Goal: Task Accomplishment & Management: Use online tool/utility

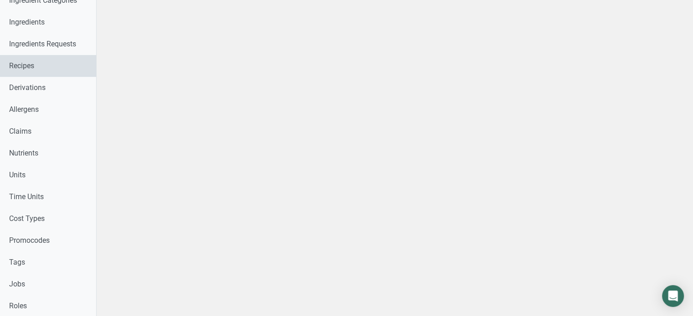
click at [70, 67] on link "Recipes" at bounding box center [48, 66] width 96 height 22
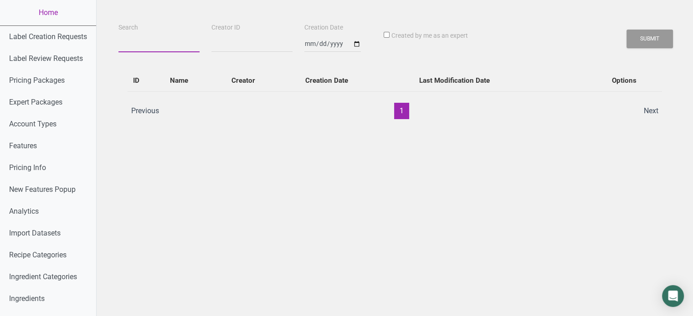
click at [135, 41] on input "Search" at bounding box center [158, 44] width 81 height 16
paste input "VA Crab Cake Company - Gluten Free Crab Cake"
type input "VA Crab Cake Company - Gluten Free Crab Cake"
click at [626, 30] on button "Submit" at bounding box center [649, 39] width 46 height 19
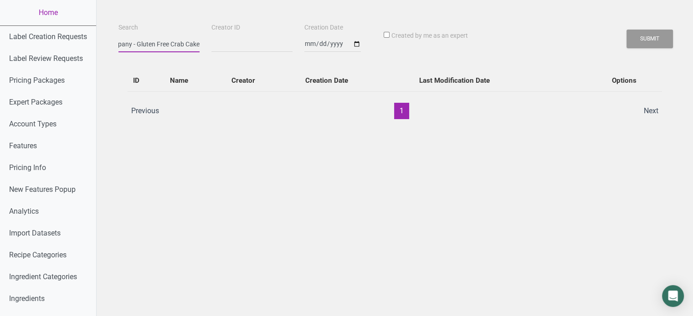
click at [626, 30] on button "Submit" at bounding box center [649, 39] width 46 height 19
click at [670, 31] on button "Submit" at bounding box center [649, 39] width 46 height 19
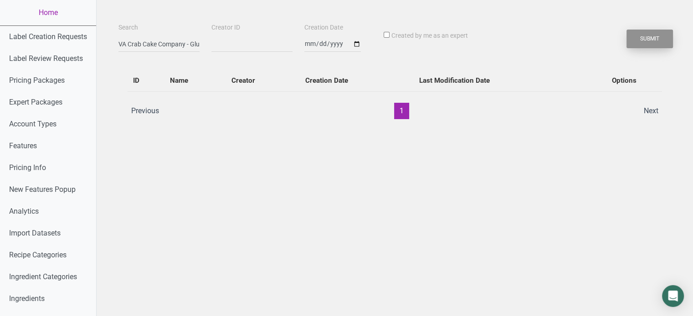
click at [645, 38] on button "Submit" at bounding box center [649, 39] width 46 height 19
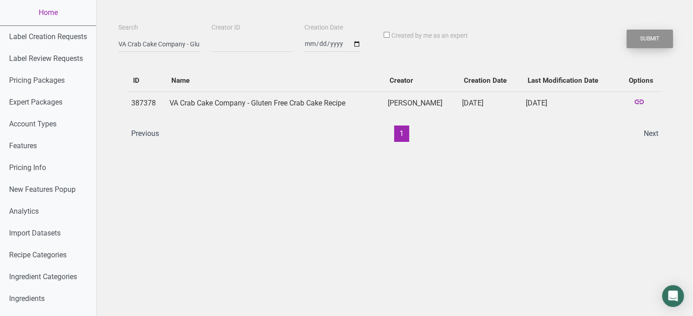
click at [645, 38] on button "Submit" at bounding box center [649, 39] width 46 height 19
click at [639, 102] on icon at bounding box center [638, 103] width 11 height 13
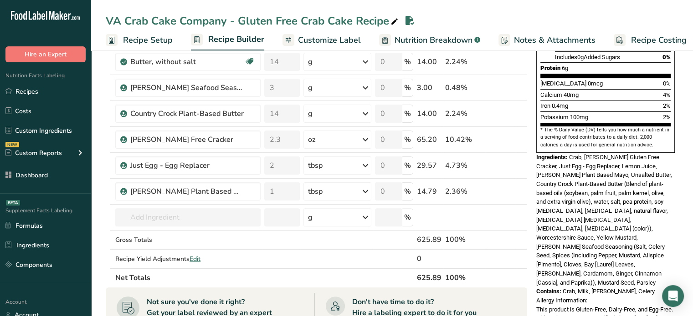
scroll to position [224, 0]
click at [640, 154] on span "Crab, Lance Gluten Free Cracker, Just Egg - Egg Replacer, Lemon Juice, Hellmann…" at bounding box center [604, 220] width 136 height 133
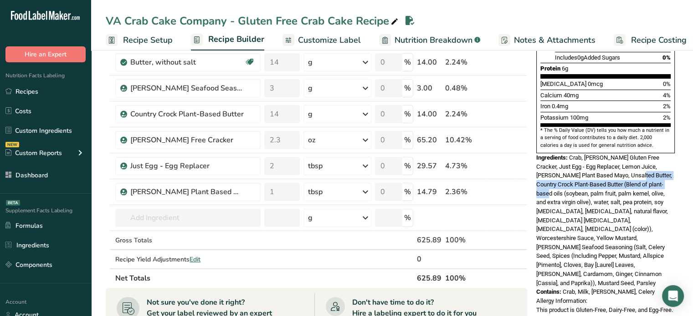
drag, startPoint x: 614, startPoint y: 151, endPoint x: 651, endPoint y: 164, distance: 39.8
click at [651, 164] on span "Crab, Lance Gluten Free Cracker, Just Egg - Egg Replacer, Lemon Juice, Hellmann…" at bounding box center [604, 220] width 136 height 133
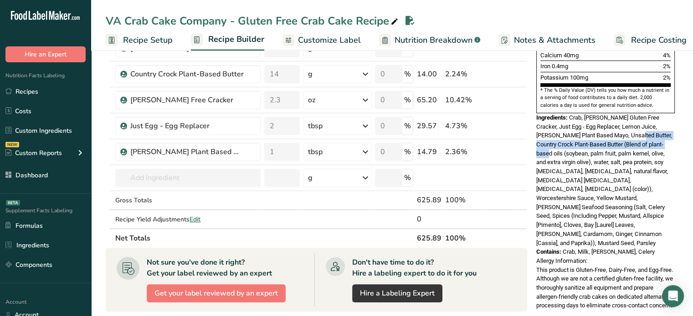
scroll to position [261, 0]
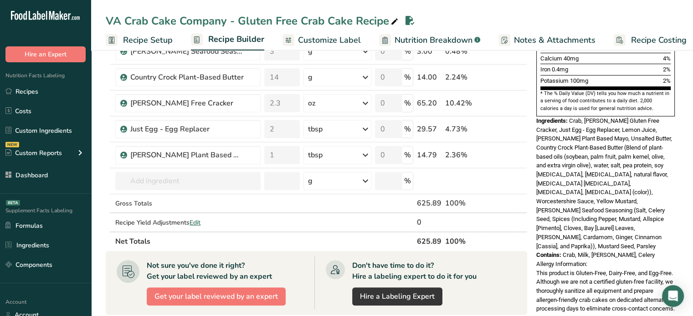
click at [623, 252] on span "Crab, Milk, Mustard, Celery" at bounding box center [608, 255] width 92 height 7
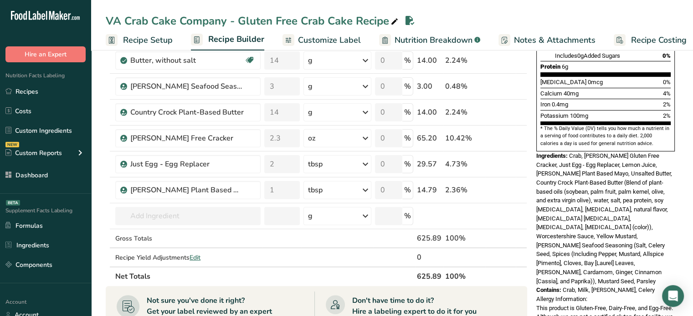
scroll to position [239, 0]
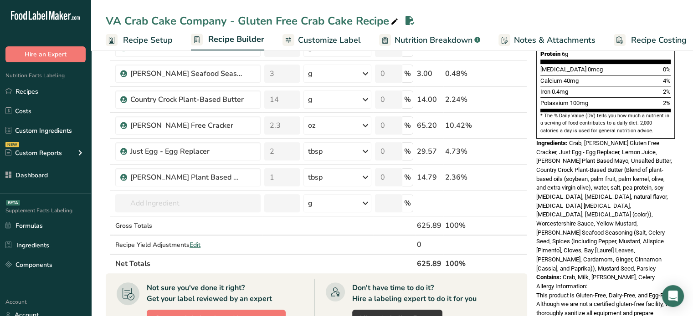
click at [427, 262] on th "625.89" at bounding box center [429, 263] width 28 height 19
copy th "625.89"
click at [195, 241] on span "Edit" at bounding box center [194, 245] width 11 height 9
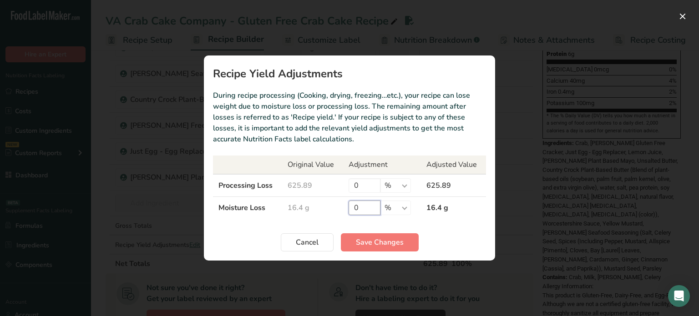
drag, startPoint x: 365, startPoint y: 205, endPoint x: 356, endPoint y: 204, distance: 8.7
click at [356, 204] on input "0" at bounding box center [365, 208] width 32 height 15
type input "36.22"
click at [398, 211] on select "% g kg mg mcg lb oz" at bounding box center [396, 208] width 31 height 15
select select "0"
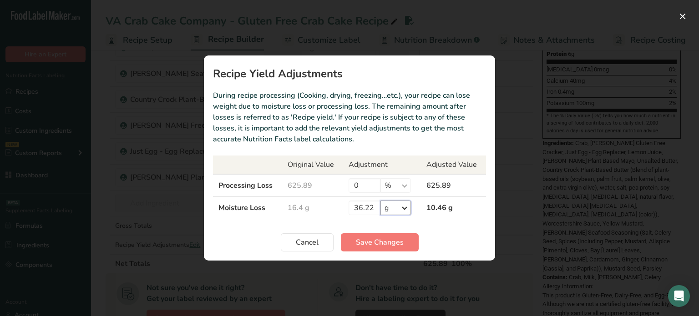
click at [381, 201] on select "% g kg mg mcg lb oz" at bounding box center [396, 208] width 31 height 15
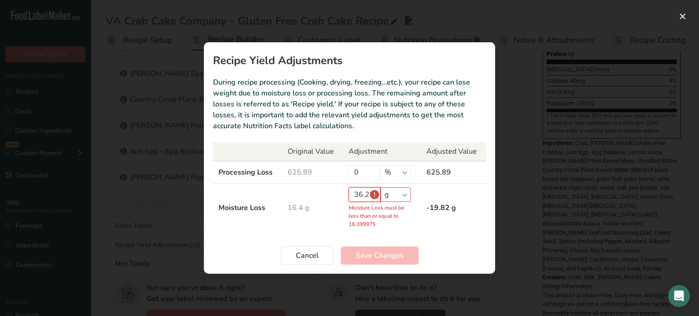
click at [366, 194] on input "36.22" at bounding box center [365, 195] width 32 height 15
click at [366, 196] on input "36.22" at bounding box center [365, 195] width 32 height 15
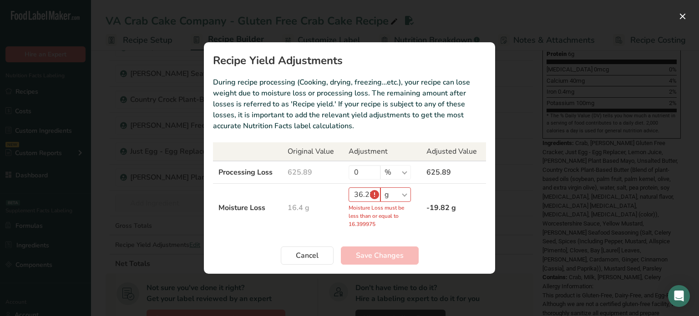
click at [341, 202] on td "16.4 g" at bounding box center [312, 208] width 61 height 49
click at [312, 258] on span "Cancel" at bounding box center [307, 255] width 23 height 11
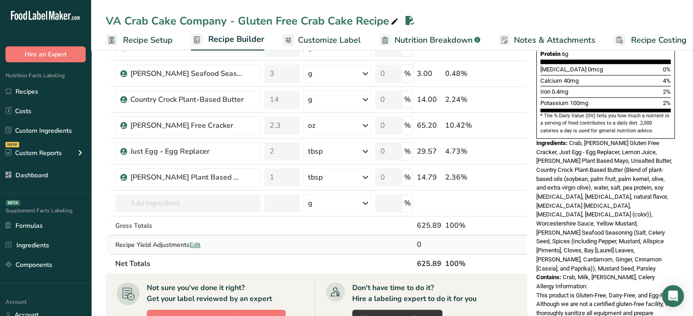
click at [195, 244] on span "Edit" at bounding box center [194, 245] width 11 height 9
select select "0"
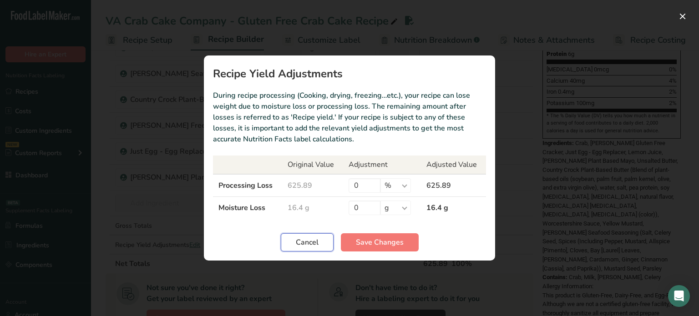
click at [289, 249] on button "Cancel" at bounding box center [307, 243] width 53 height 18
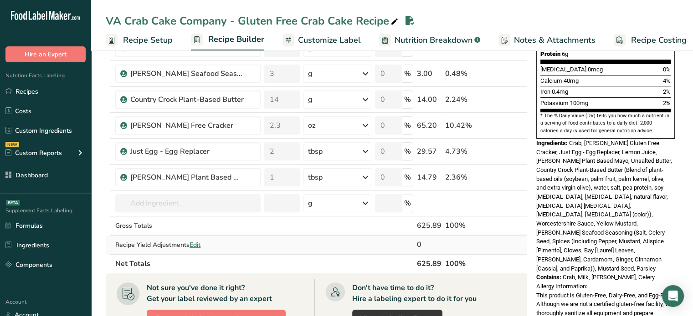
click at [199, 241] on span "Edit" at bounding box center [194, 245] width 11 height 9
select select "0"
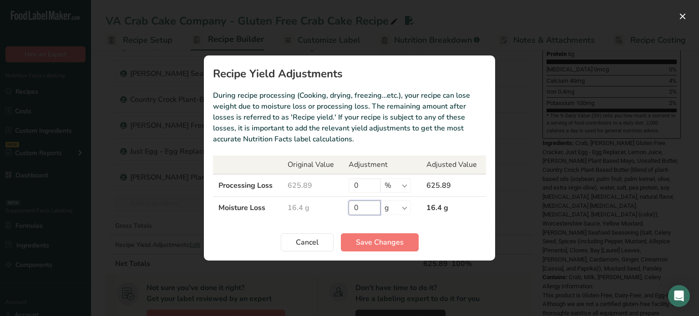
click at [370, 211] on input "0" at bounding box center [365, 208] width 32 height 15
drag, startPoint x: 370, startPoint y: 211, endPoint x: 353, endPoint y: 211, distance: 16.8
click at [353, 211] on input "0" at bounding box center [365, 208] width 32 height 15
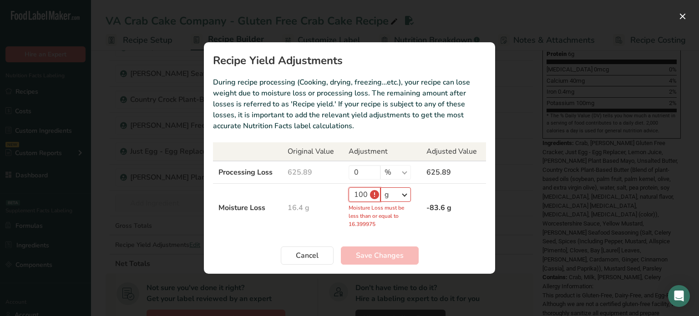
type input "100"
click at [404, 196] on select "% g kg mg mcg lb oz" at bounding box center [396, 195] width 31 height 15
select select "-1"
click at [381, 200] on select "% g kg mg mcg lb oz" at bounding box center [396, 195] width 31 height 15
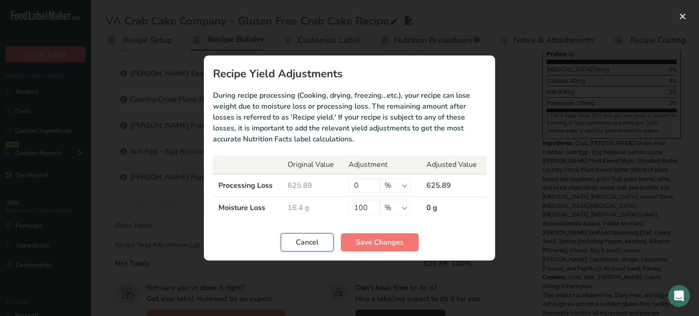
click at [318, 248] on span "Cancel" at bounding box center [307, 242] width 23 height 11
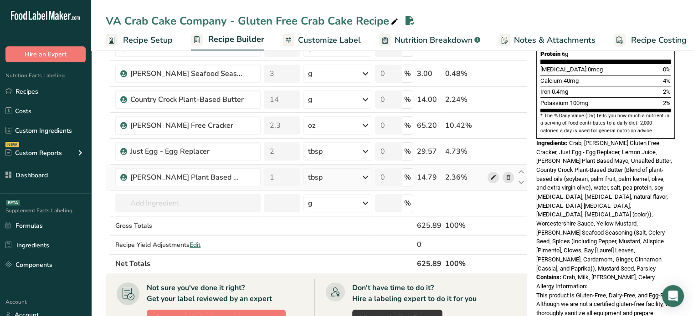
click at [495, 176] on icon at bounding box center [492, 178] width 6 height 10
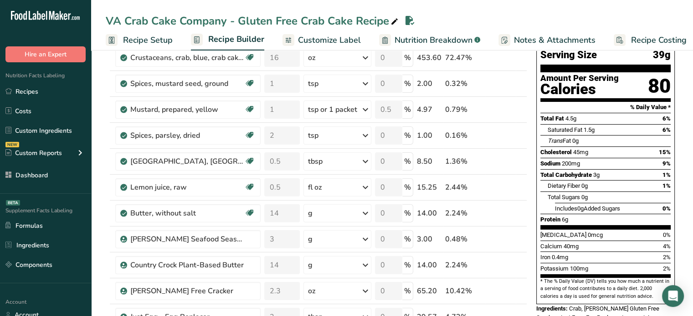
scroll to position [0, 0]
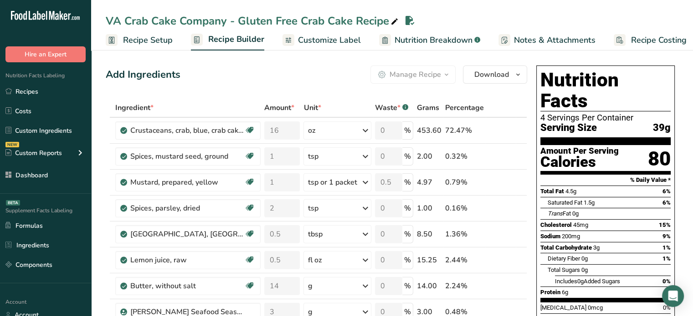
click at [328, 45] on span "Customize Label" at bounding box center [329, 40] width 63 height 12
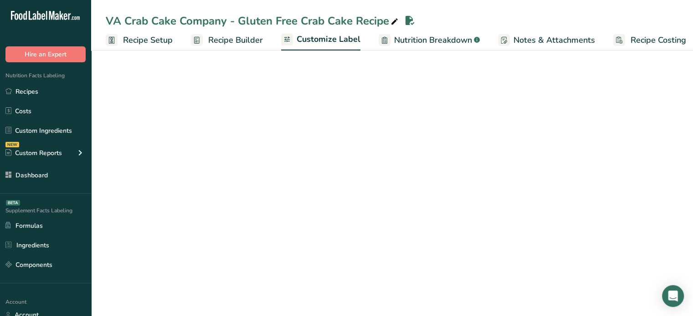
scroll to position [0, 8]
click at [403, 39] on span "Nutrition Breakdown" at bounding box center [425, 40] width 78 height 12
select select "Calories"
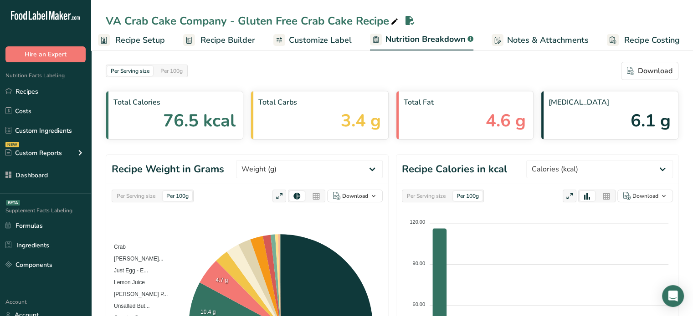
scroll to position [0, 9]
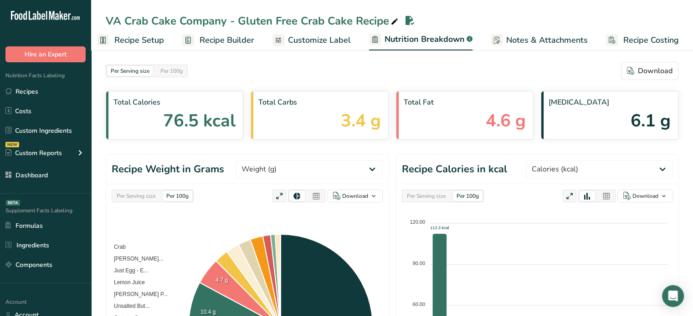
click at [403, 39] on span "Nutrition Breakdown" at bounding box center [424, 39] width 80 height 12
click at [351, 175] on select "Weight (g) Calories (kcal) Energy KJ (kj) Total Fat (g) Saturated Fat (g) Trans…" at bounding box center [309, 169] width 147 height 18
select select "Calories"
click at [270, 160] on select "Weight (g) Calories (kcal) Energy KJ (kj) Total Fat (g) Saturated Fat (g) Trans…" at bounding box center [309, 169] width 147 height 18
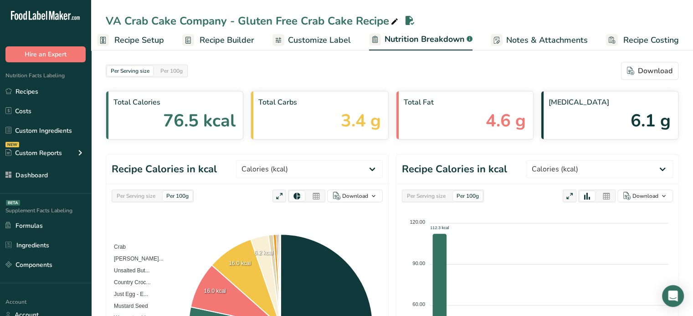
click at [150, 197] on div "Per Serving size" at bounding box center [136, 196] width 46 height 10
click at [315, 197] on icon at bounding box center [316, 196] width 8 height 13
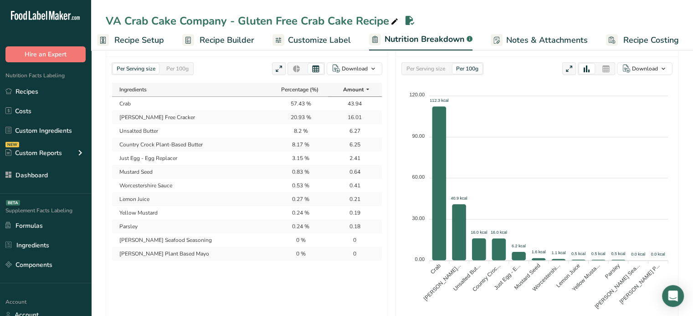
scroll to position [0, 0]
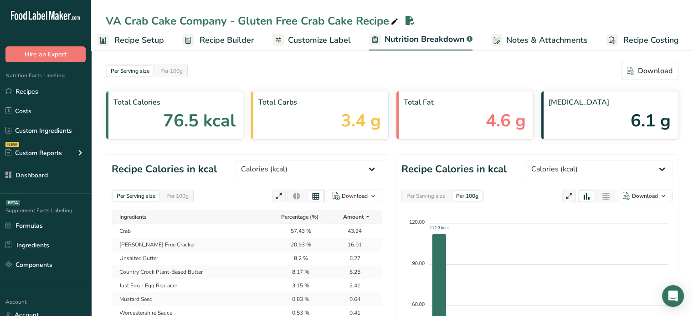
click at [208, 34] on span "Recipe Builder" at bounding box center [226, 40] width 55 height 12
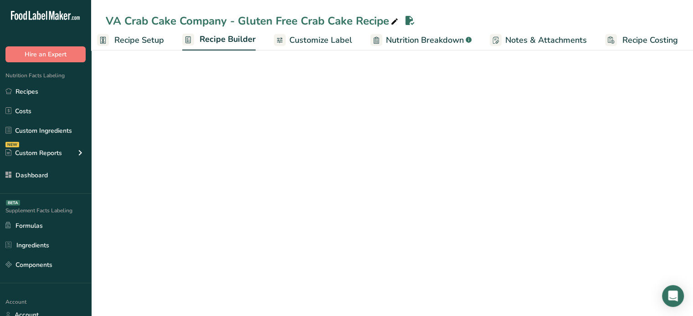
scroll to position [0, 8]
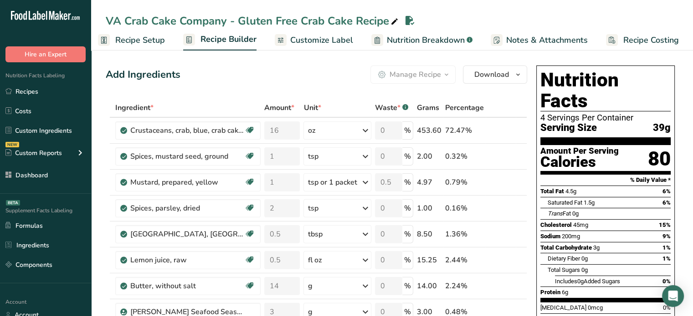
click at [333, 36] on span "Customize Label" at bounding box center [321, 40] width 63 height 12
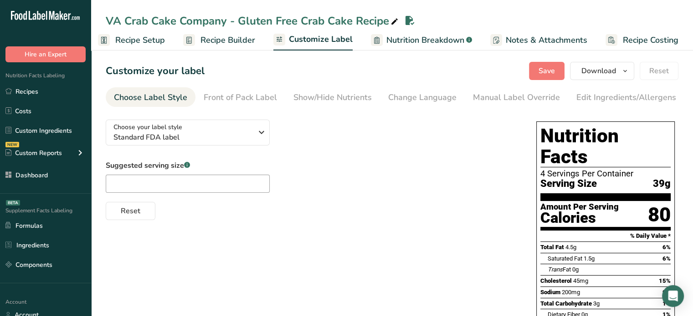
click at [376, 46] on div at bounding box center [377, 40] width 12 height 12
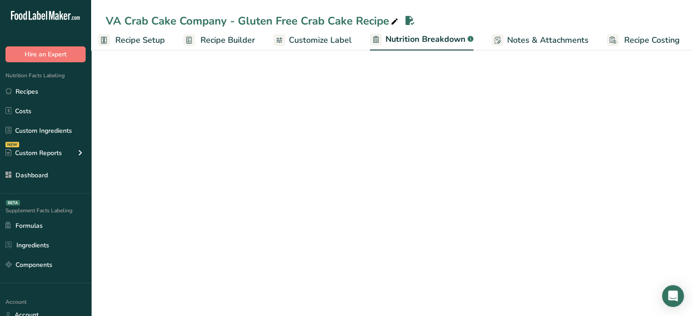
scroll to position [0, 9]
select select "Calories"
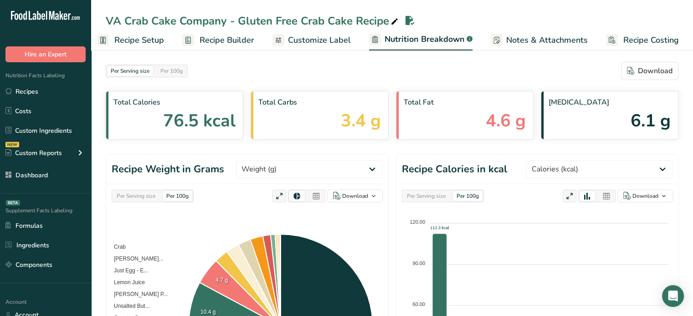
scroll to position [110, 0]
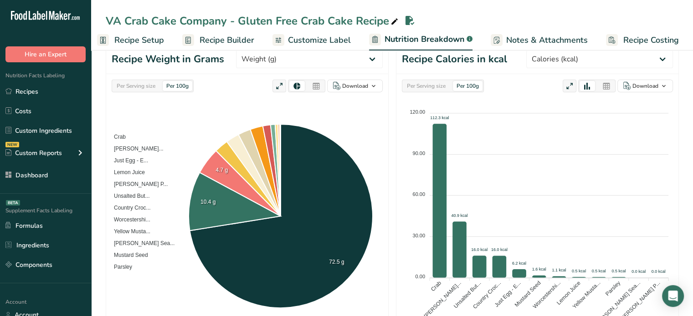
click at [152, 87] on div "Per Serving size" at bounding box center [136, 86] width 46 height 10
click at [315, 83] on icon at bounding box center [316, 86] width 8 height 13
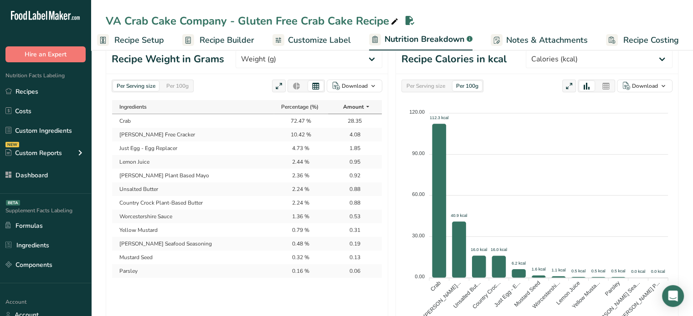
click at [186, 174] on td "Hellmann's Plant Based Mayo" at bounding box center [193, 176] width 162 height 14
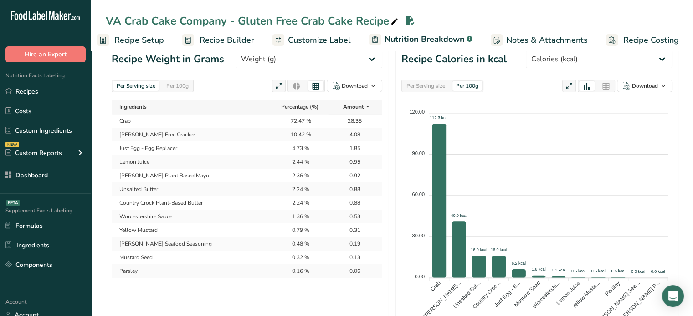
click at [361, 173] on td "0.92" at bounding box center [355, 176] width 54 height 14
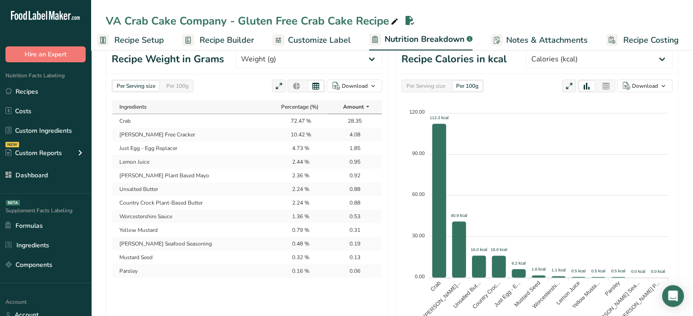
click at [361, 173] on td "0.92" at bounding box center [355, 176] width 54 height 14
click at [208, 42] on span "Recipe Builder" at bounding box center [226, 40] width 55 height 12
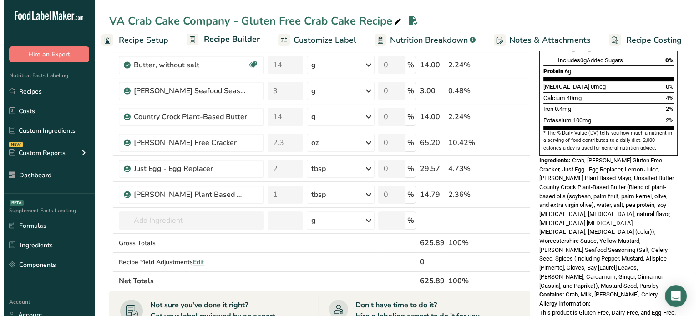
scroll to position [222, 0]
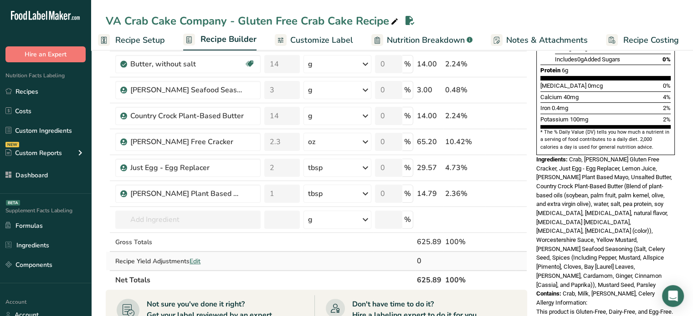
click at [195, 259] on span "Edit" at bounding box center [194, 261] width 11 height 9
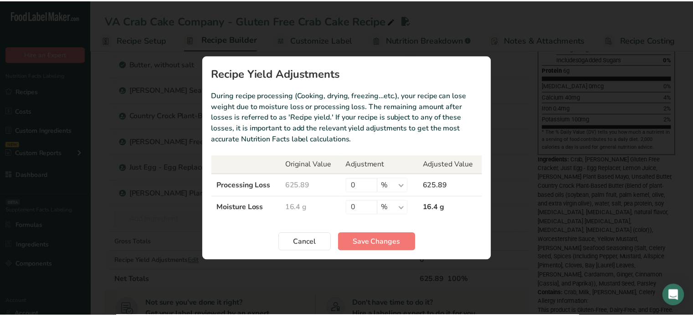
scroll to position [0, 1]
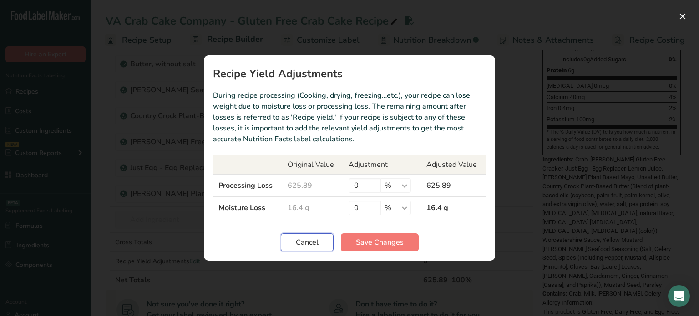
click at [304, 236] on button "Cancel" at bounding box center [307, 243] width 53 height 18
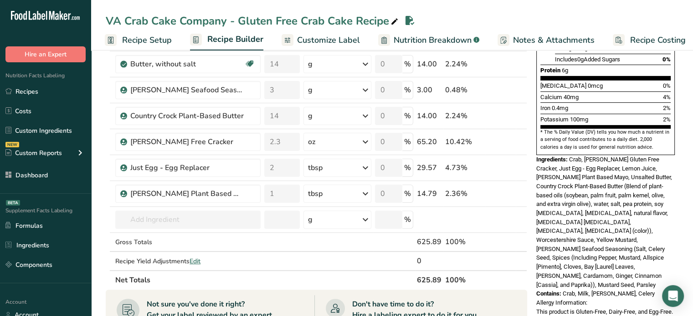
click at [438, 280] on th "625.89" at bounding box center [429, 279] width 28 height 19
copy tr "625.89"
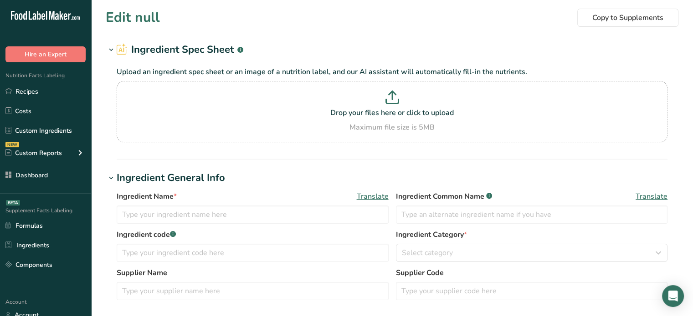
type input "[PERSON_NAME] Plant Based Mayo"
type input "14"
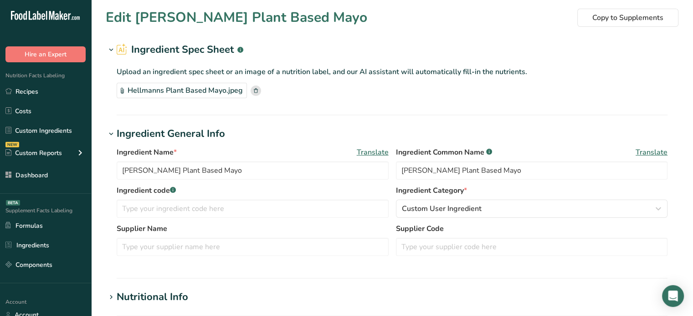
type input "0"
type KJ "0"
type Fat "8"
type Fat "0.5"
type Fat "0"
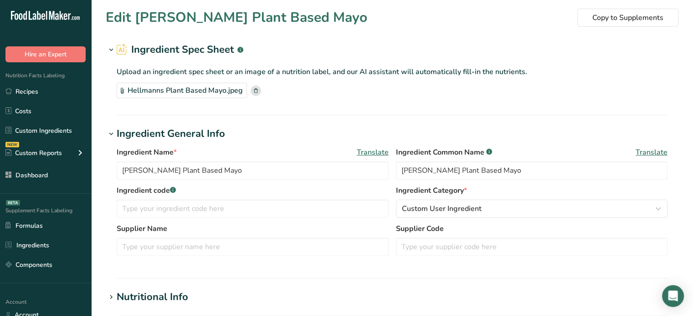
type input "0"
type input "100"
type Carbohydrates "0"
type Fiber "0"
type Sugars "0"
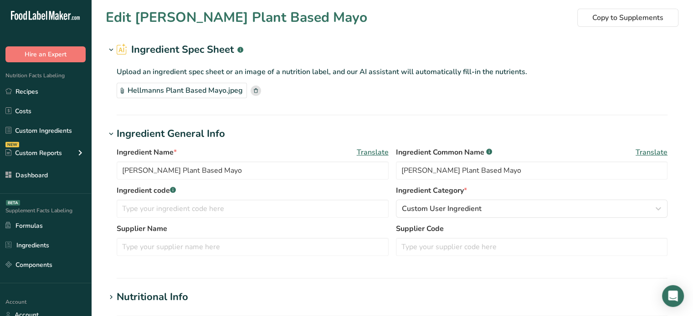
type Sugars "0"
type input "0"
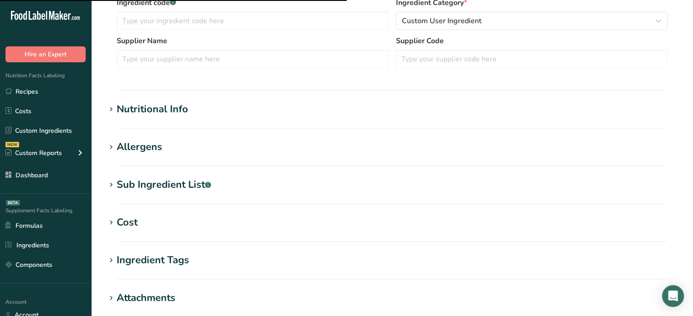
scroll to position [194, 0]
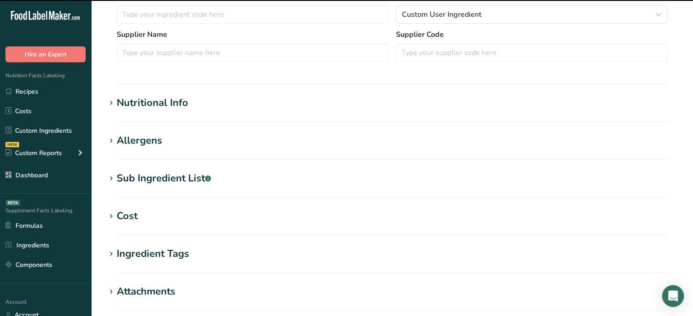
click at [199, 101] on h1 "Nutritional Info" at bounding box center [392, 103] width 572 height 15
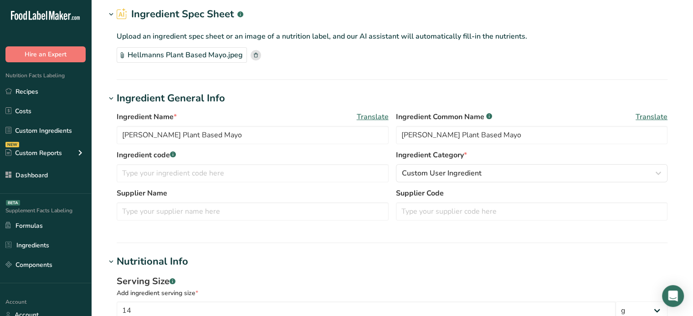
scroll to position [0, 0]
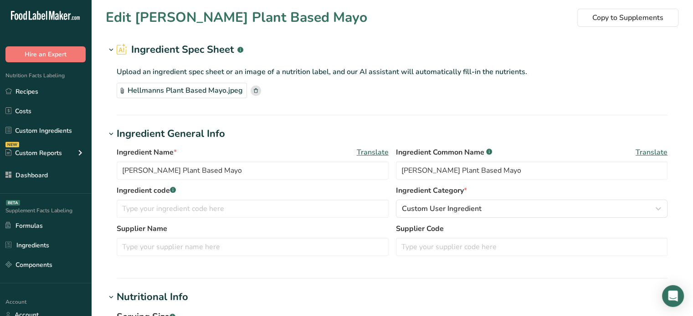
click at [231, 93] on div "Hellmanns Plant Based Mayo.jpeg" at bounding box center [182, 90] width 130 height 15
click at [76, 98] on link "Recipes" at bounding box center [45, 91] width 91 height 17
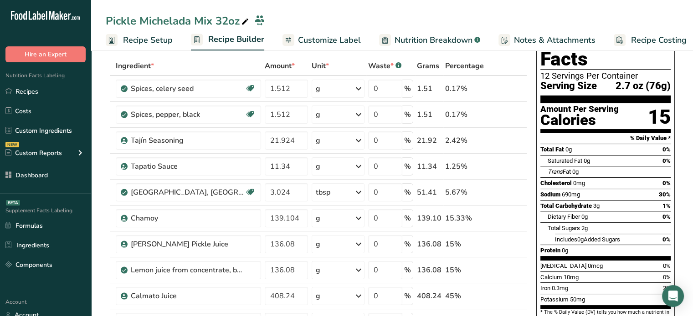
scroll to position [39, 0]
